Goal: Information Seeking & Learning: Learn about a topic

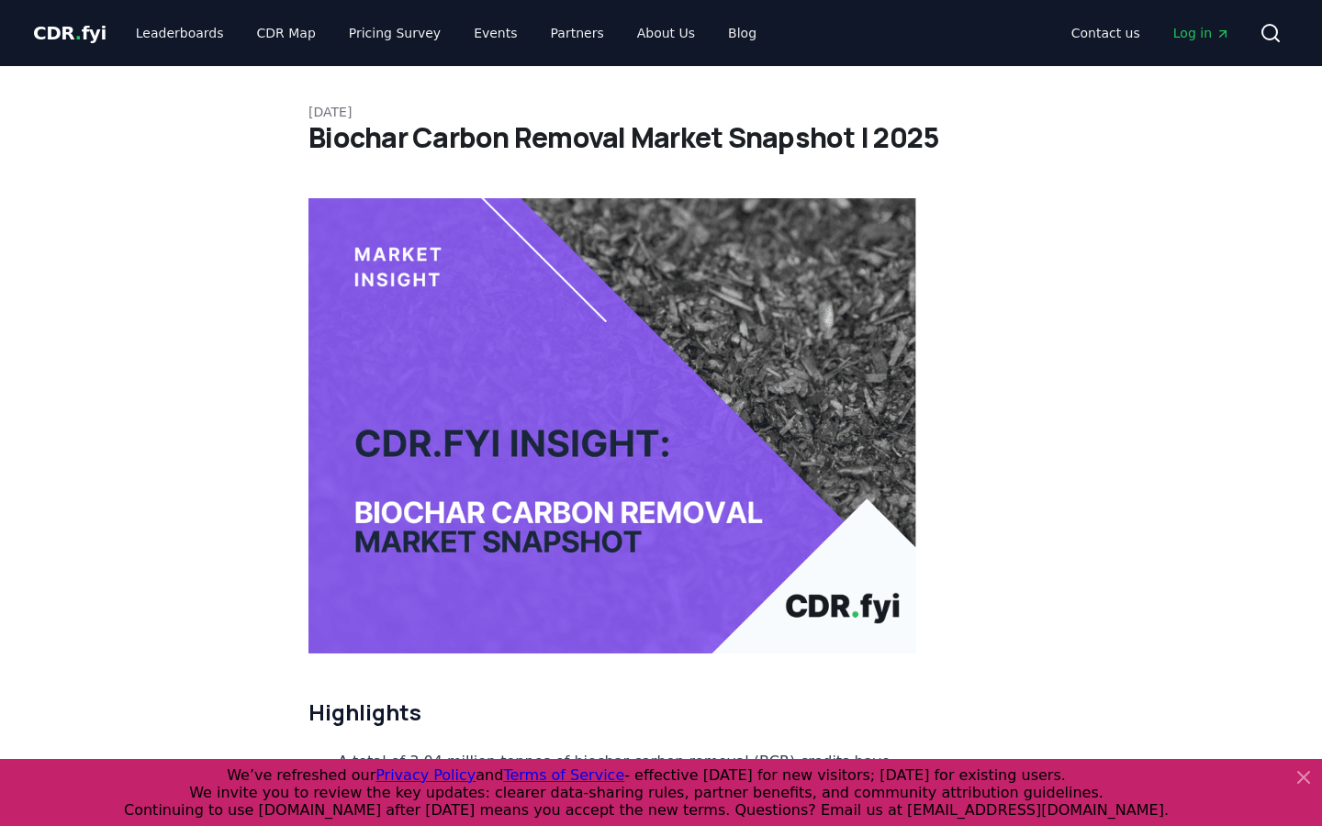
click at [80, 29] on span "CDR . fyi" at bounding box center [69, 33] width 73 height 22
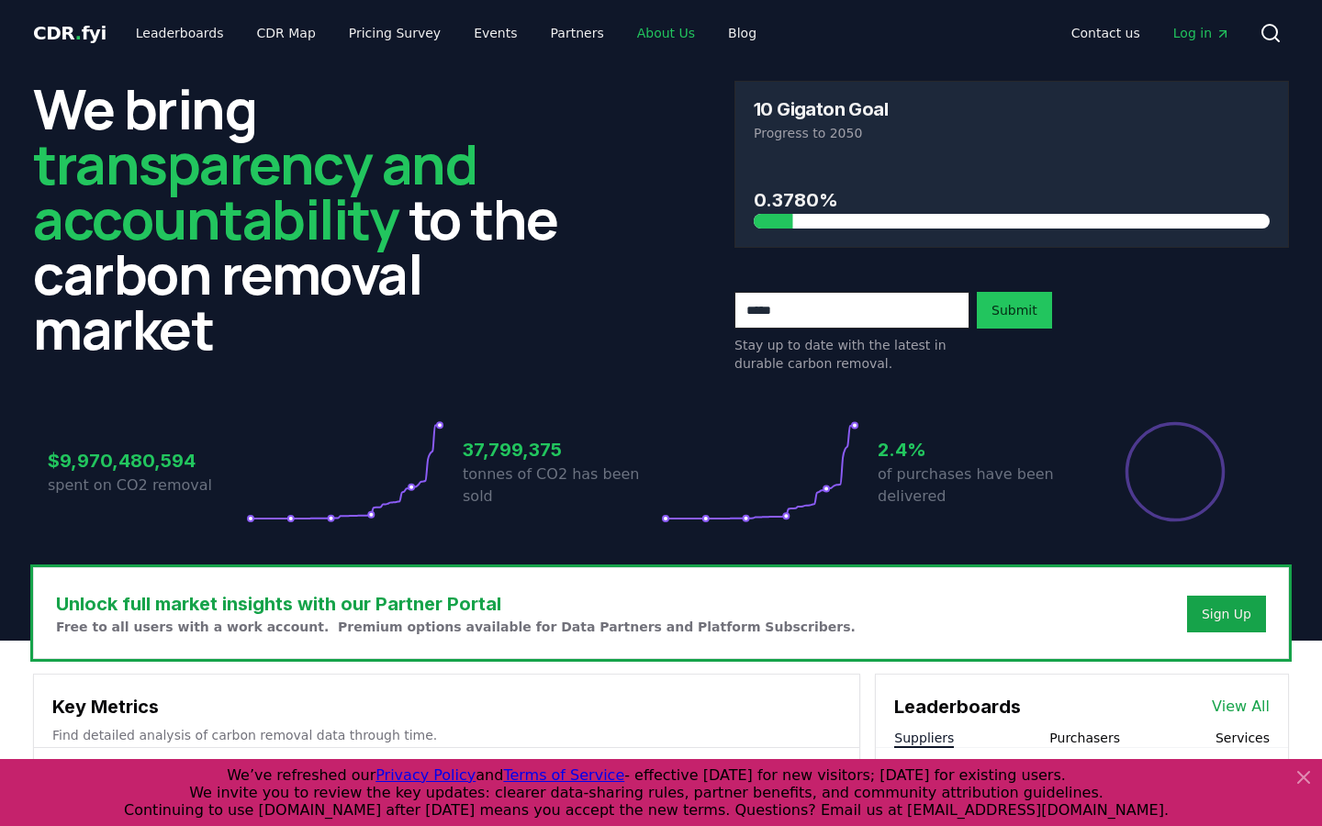
click at [629, 37] on link "About Us" at bounding box center [665, 33] width 87 height 33
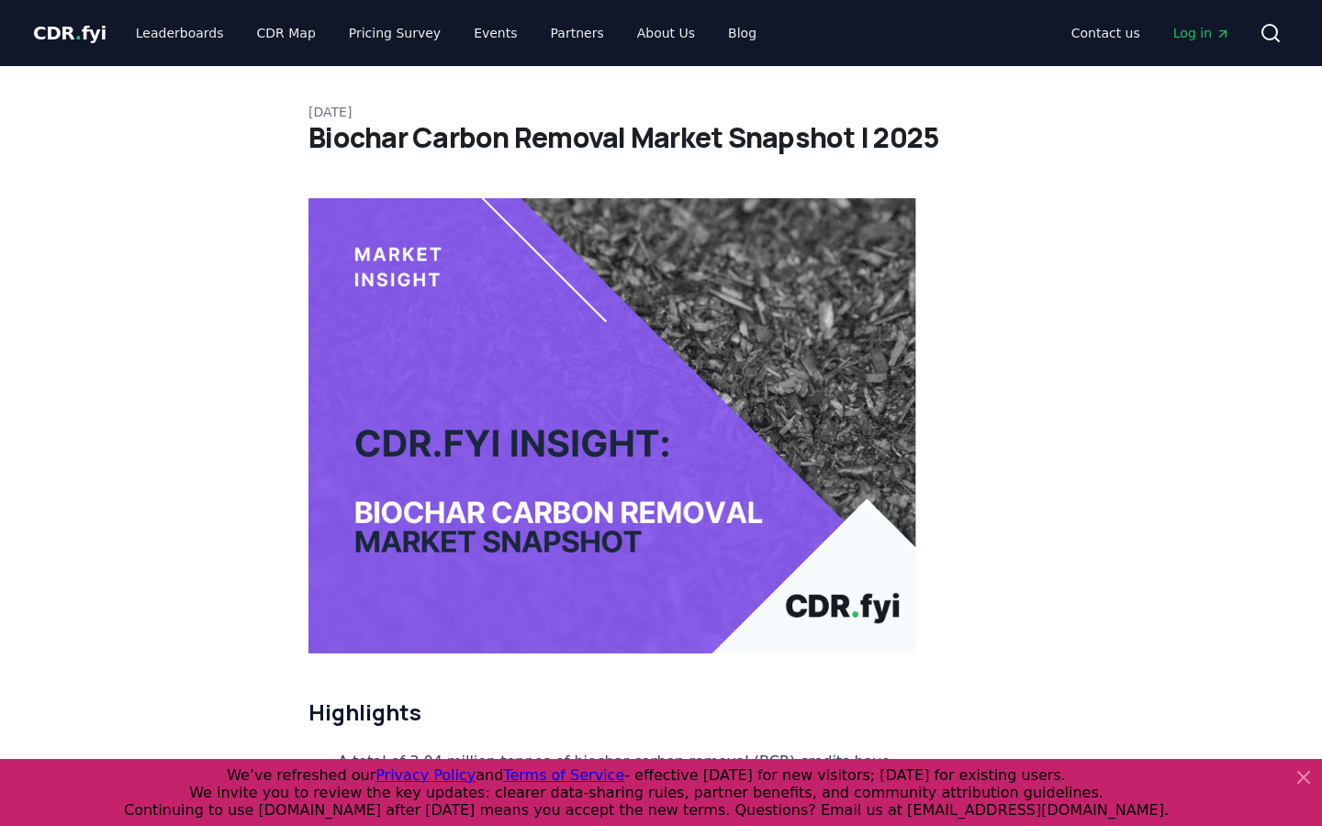
click at [713, 32] on link "Blog" at bounding box center [742, 33] width 58 height 33
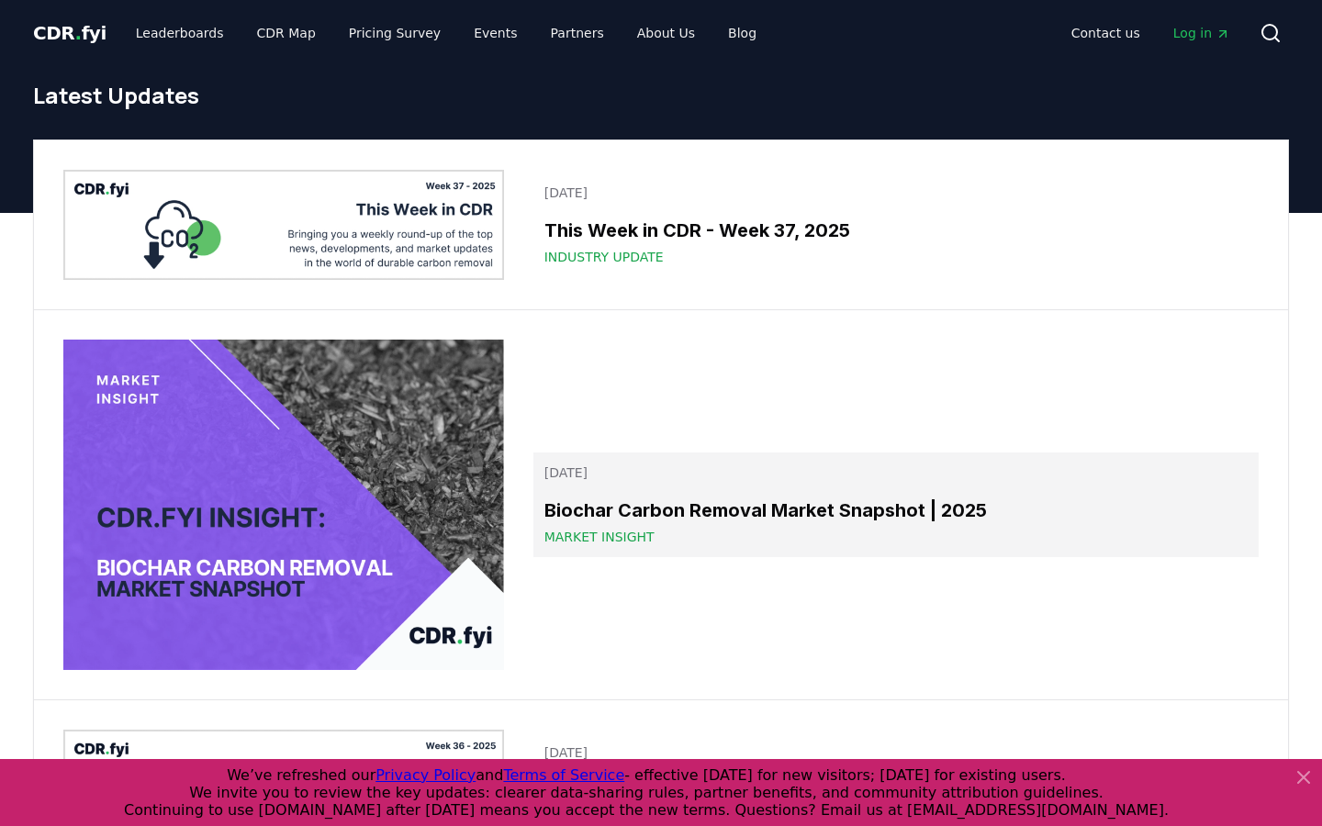
click at [573, 536] on span "Market Insight" at bounding box center [599, 537] width 110 height 18
